Goal: Check status: Check status

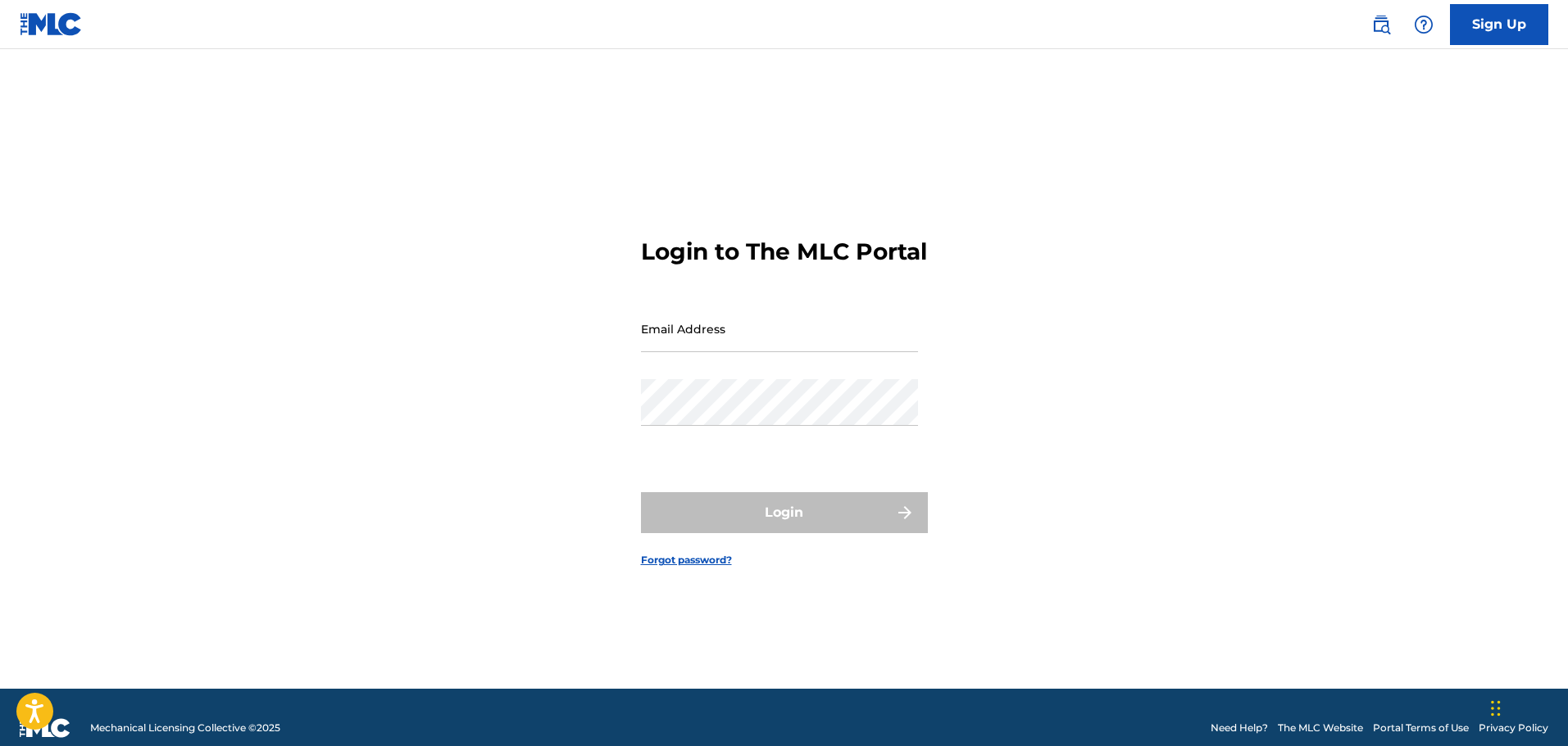
click at [693, 351] on input "Email Address" at bounding box center [779, 329] width 278 height 47
type input "[EMAIL_ADDRESS][DOMAIN_NAME]"
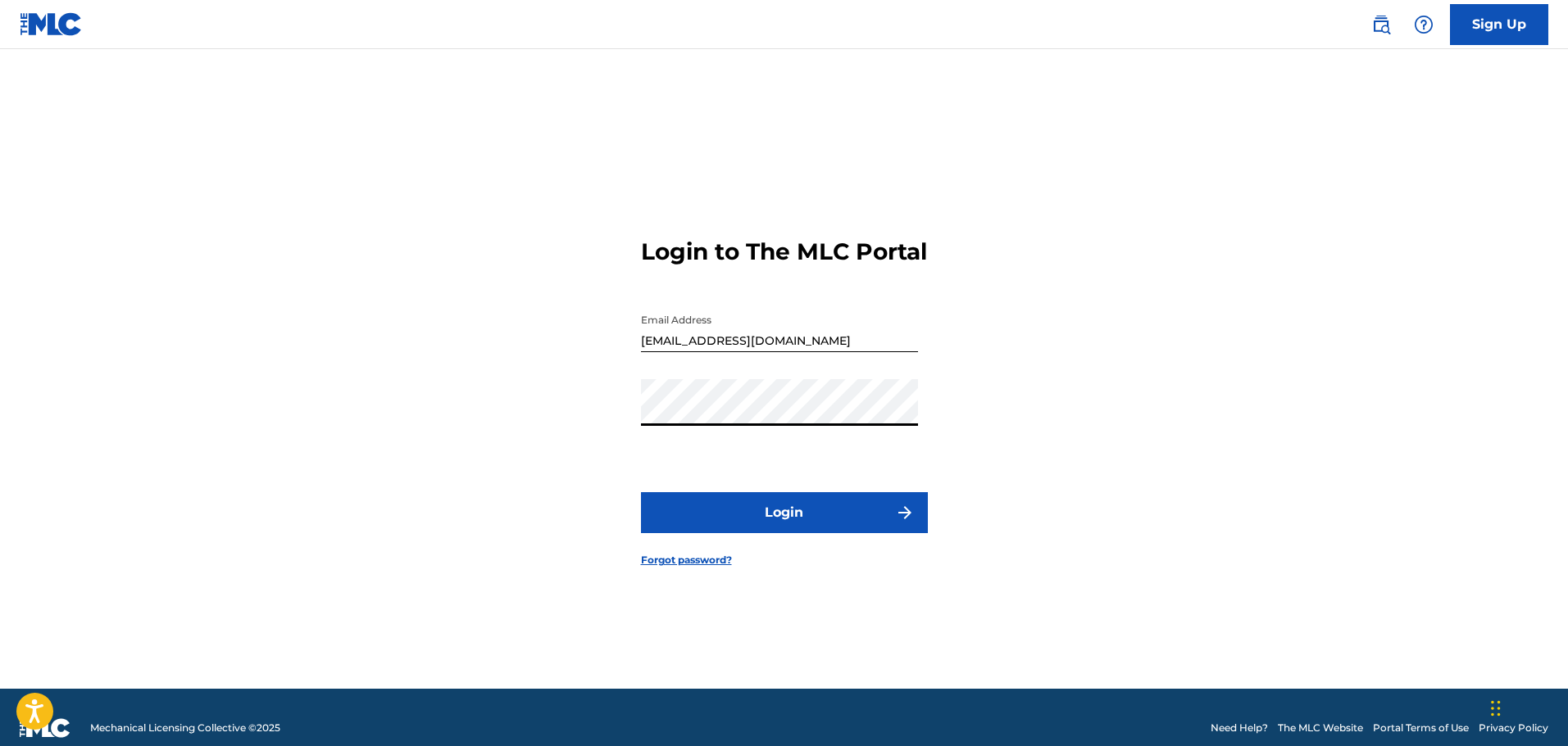
click at [641, 492] on button "Login" at bounding box center [784, 513] width 287 height 41
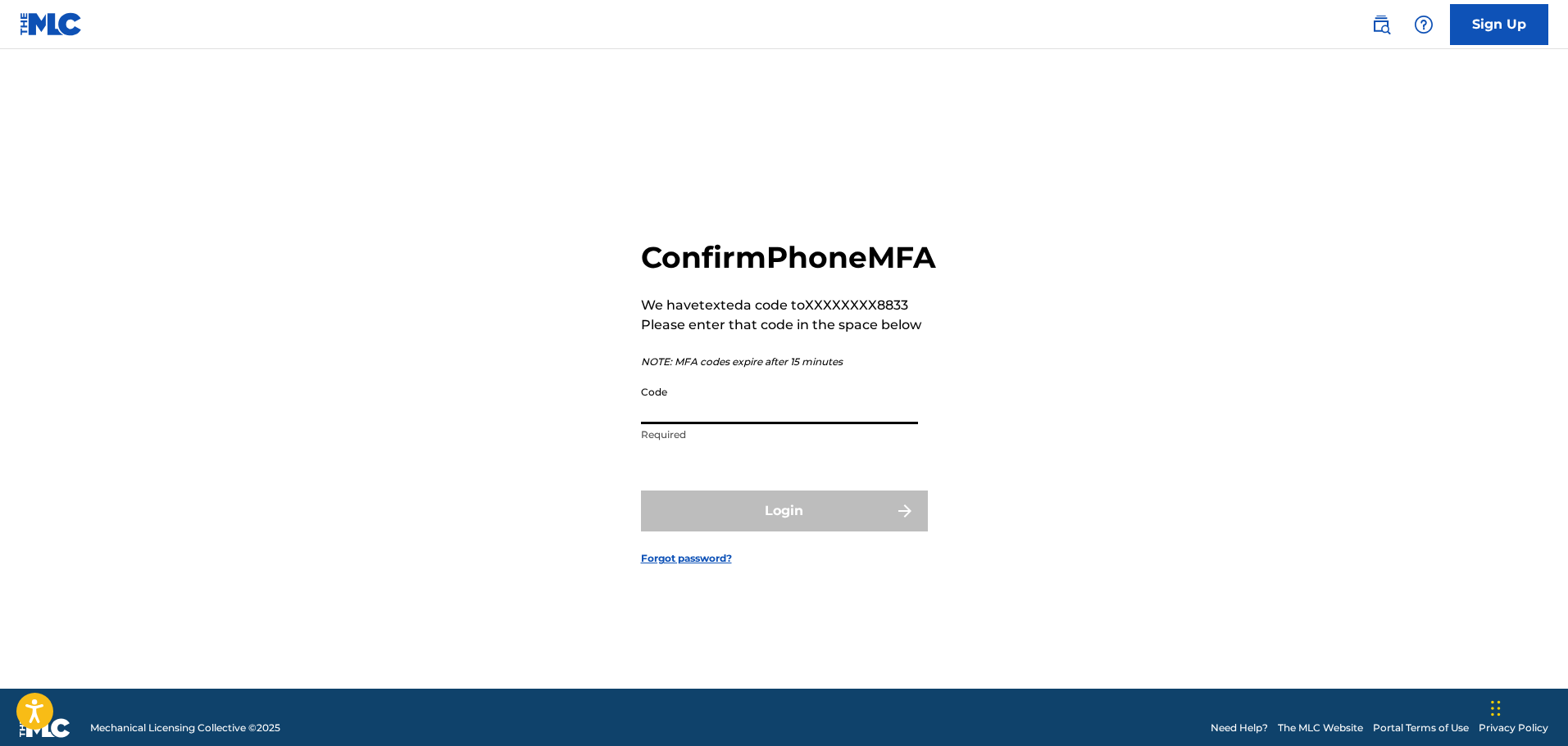
click at [737, 425] on input "Code" at bounding box center [779, 401] width 278 height 47
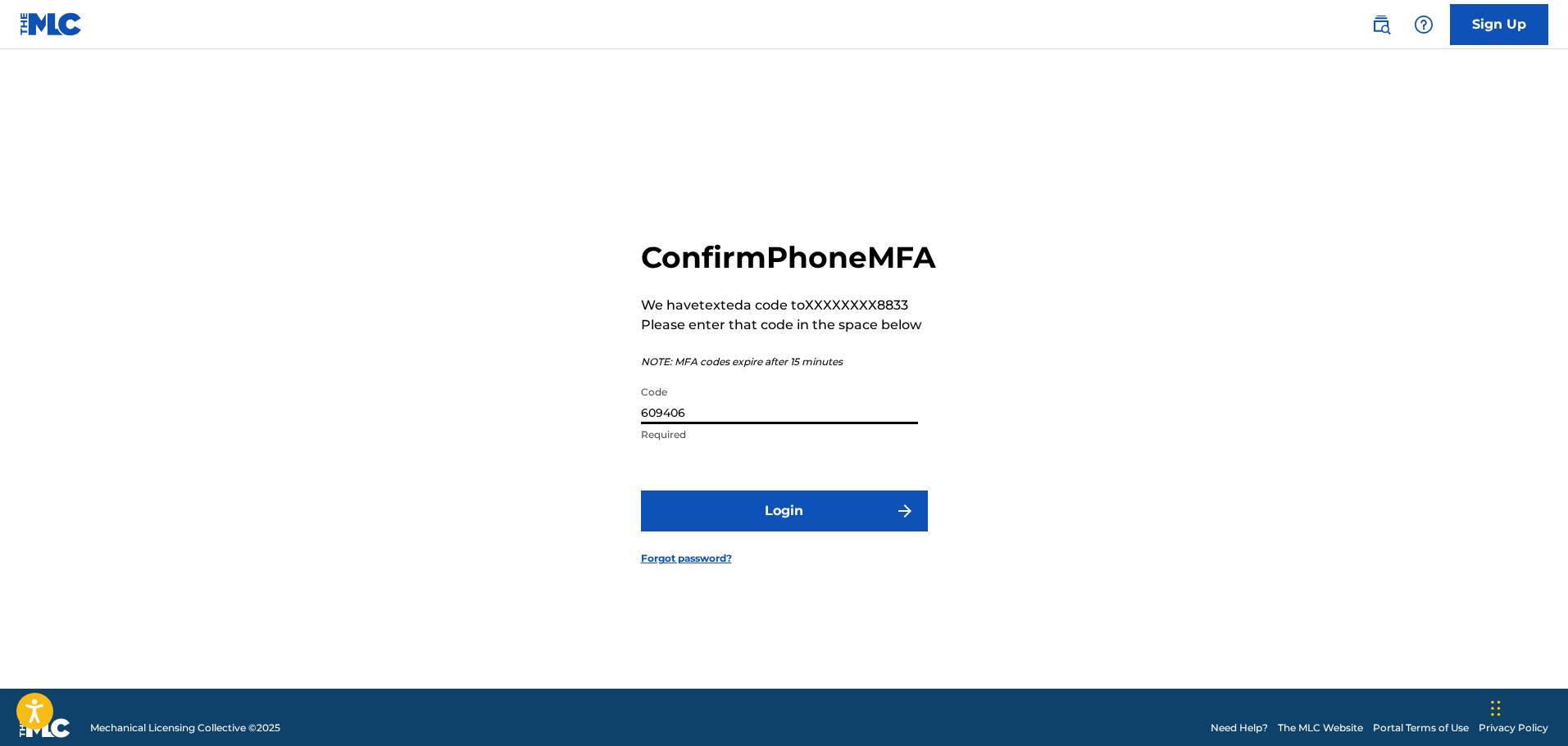
type input "609406"
click at [641, 491] on button "Login" at bounding box center [784, 511] width 287 height 41
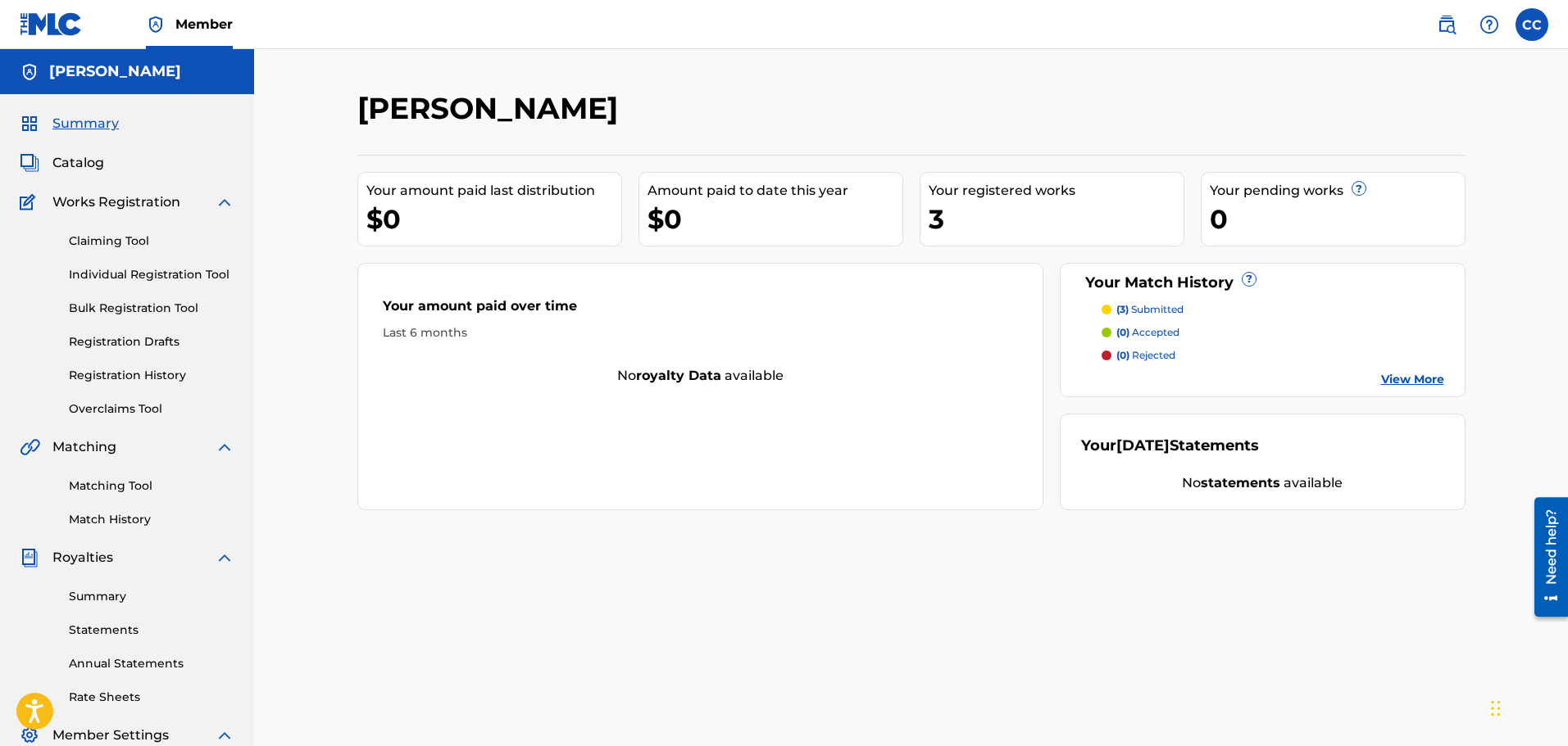
click at [1418, 370] on div "(3) submitted (0) accepted (0) rejected View More" at bounding box center [1262, 345] width 363 height 86
click at [1411, 379] on link "View More" at bounding box center [1412, 379] width 63 height 17
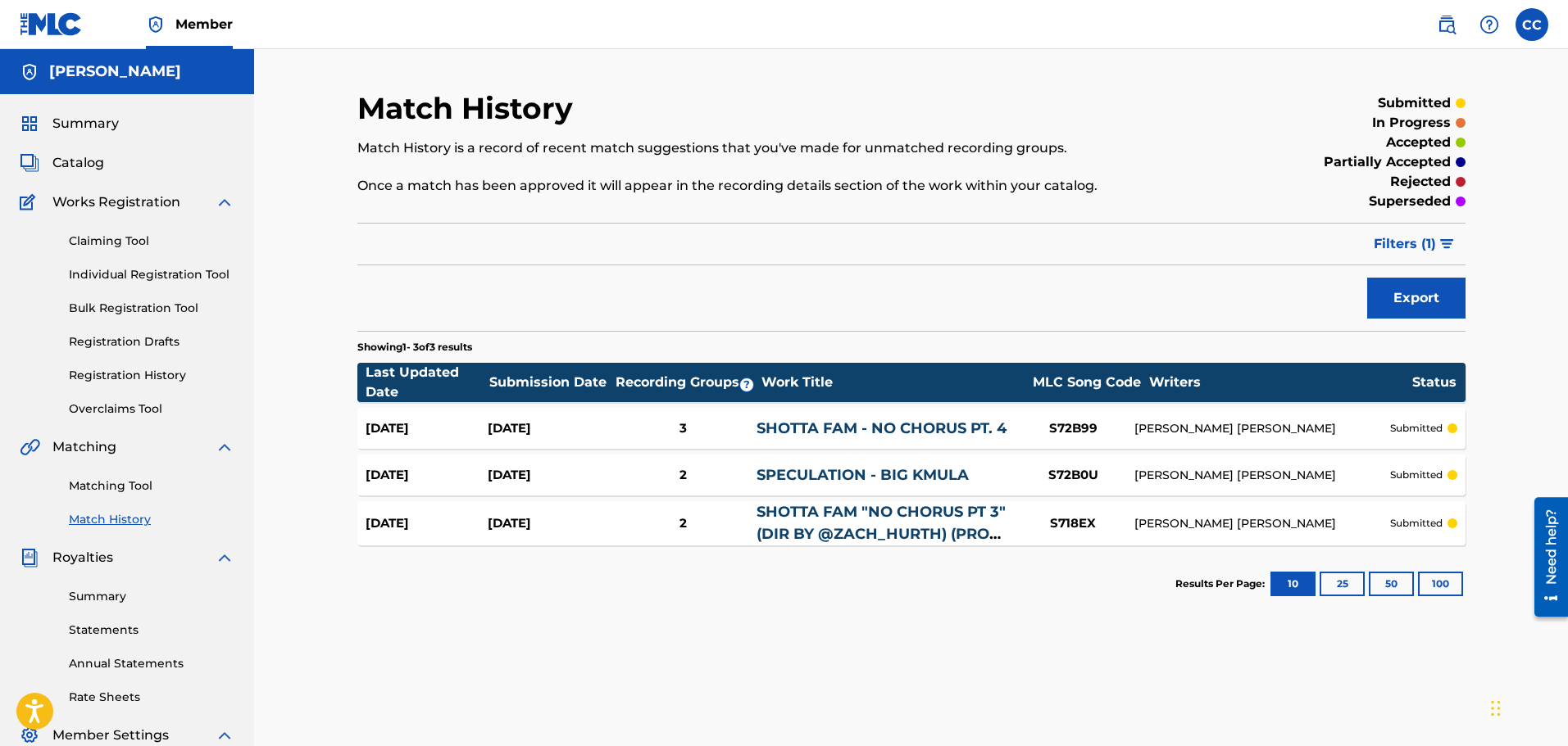
click at [136, 369] on link "Registration History" at bounding box center [151, 375] width 166 height 17
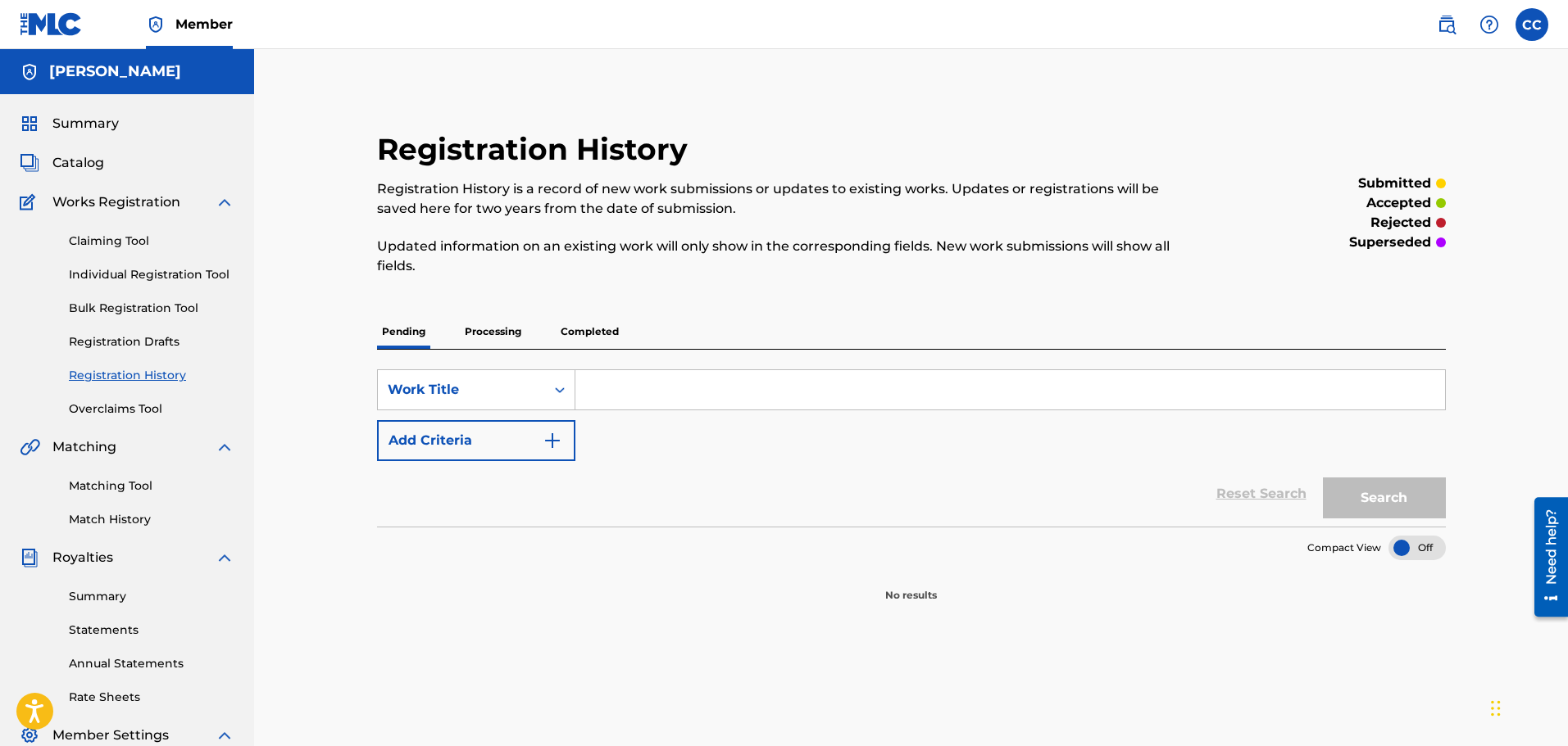
click at [496, 327] on p "Processing" at bounding box center [493, 332] width 66 height 35
